Goal: Task Accomplishment & Management: Complete application form

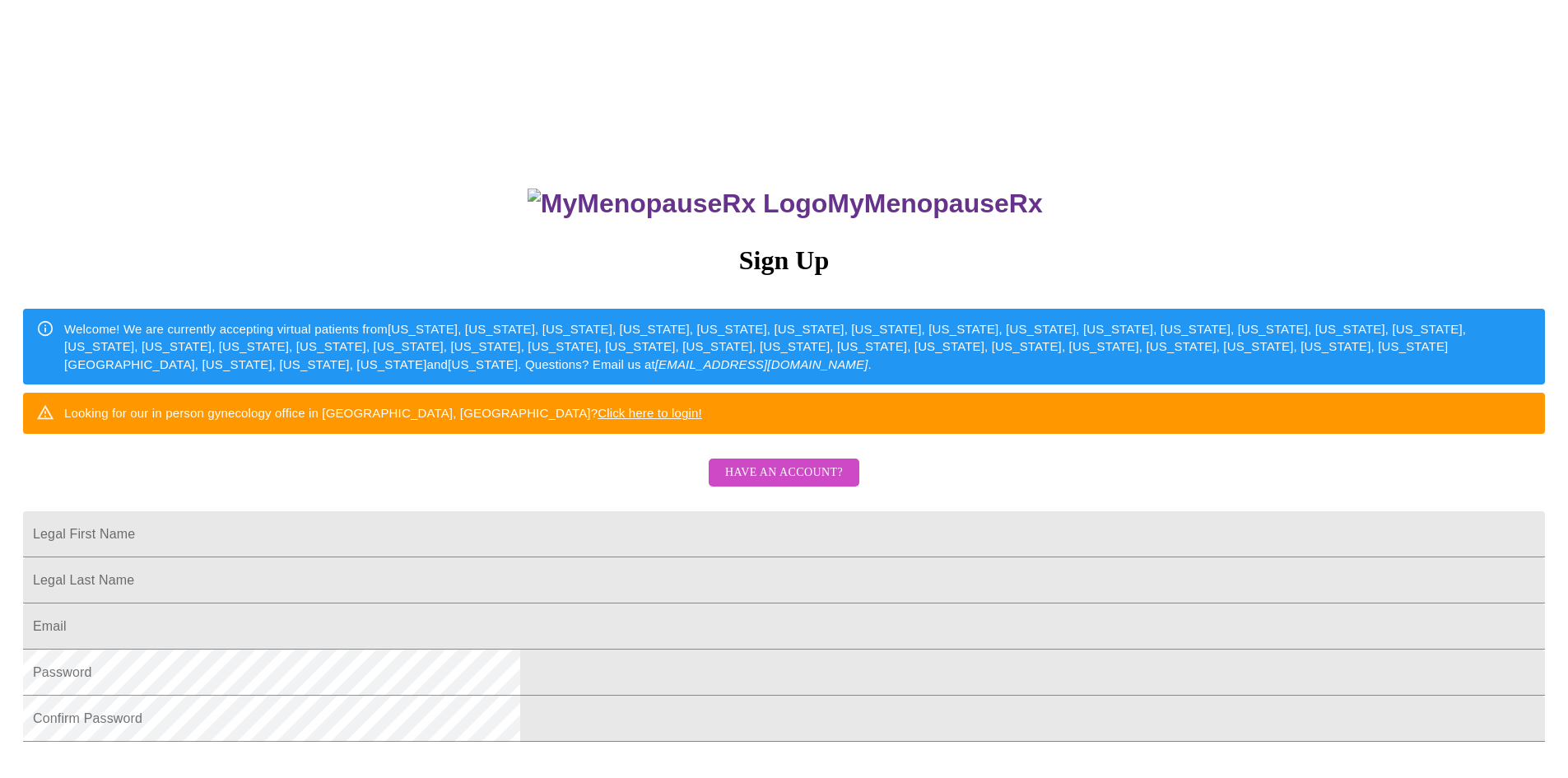
click at [864, 189] on h3 "MyMenopauseRx" at bounding box center [786, 204] width 1521 height 31
click at [702, 428] on div "Looking for our in person gynecology office in Wheaton, IL? Click here to login!" at bounding box center [383, 412] width 638 height 31
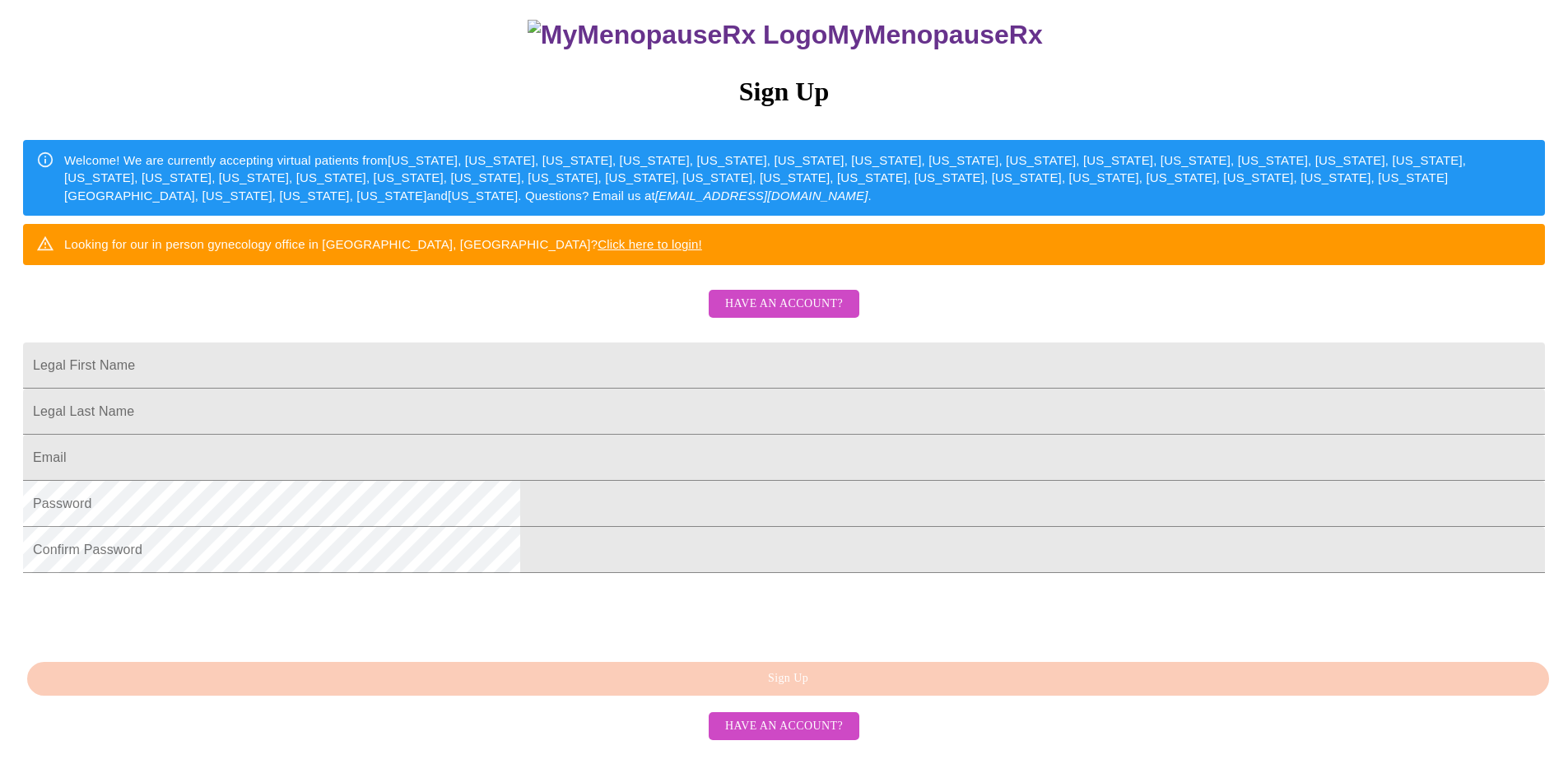
scroll to position [284, 0]
click at [599, 343] on input "Legal First Name" at bounding box center [784, 366] width 1522 height 46
click at [582, 343] on input "Legal First Name" at bounding box center [784, 366] width 1522 height 46
click at [1163, 587] on html "MyMenopauseRx Sign Up Welcome! We are currently accepting virtual patients from…" at bounding box center [784, 305] width 1568 height 947
